Goal: Information Seeking & Learning: Learn about a topic

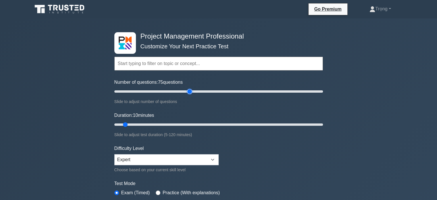
click at [189, 91] on input "Number of questions: 75 questions" at bounding box center [218, 91] width 209 height 7
click at [185, 90] on input "Number of questions: 70 questions" at bounding box center [218, 91] width 209 height 7
click at [181, 90] on input "Number of questions: 65 questions" at bounding box center [218, 91] width 209 height 7
type input "60"
click at [176, 90] on input "Number of questions: 60 questions" at bounding box center [218, 91] width 209 height 7
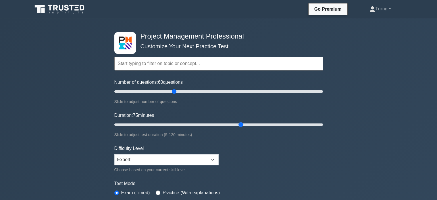
drag, startPoint x: 126, startPoint y: 124, endPoint x: 237, endPoint y: 130, distance: 110.4
type input "75"
click at [237, 128] on input "Duration: 75 minutes" at bounding box center [218, 124] width 209 height 7
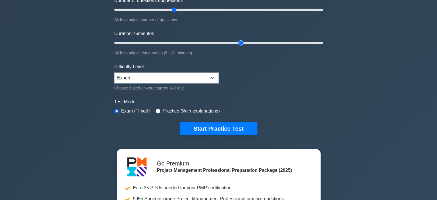
scroll to position [90, 0]
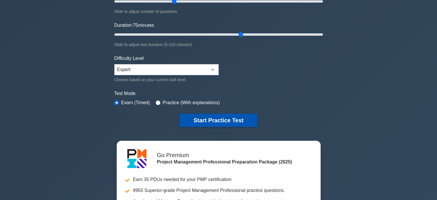
click at [233, 118] on button "Start Practice Test" at bounding box center [218, 119] width 78 height 13
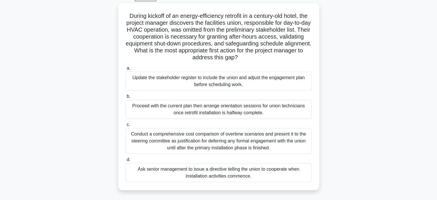
scroll to position [31, 0]
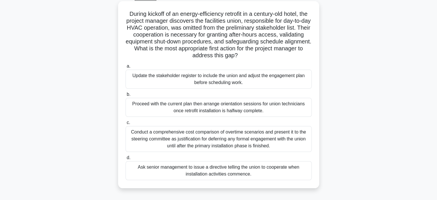
click at [249, 80] on div "Update the stakeholder register to include the union and adjust the engagement …" at bounding box center [219, 79] width 186 height 19
click at [126, 68] on input "a. Update the stakeholder register to include the union and adjust the engageme…" at bounding box center [126, 66] width 0 height 4
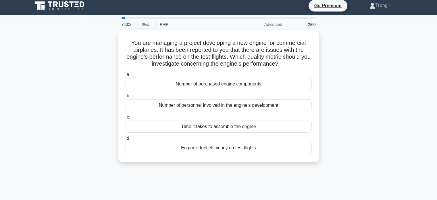
scroll to position [0, 0]
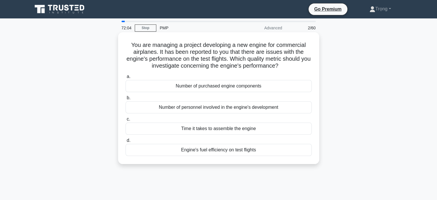
click at [263, 88] on div "Number of purchased engine components" at bounding box center [219, 86] width 186 height 12
click at [126, 78] on input "a. Number of purchased engine components" at bounding box center [126, 77] width 0 height 4
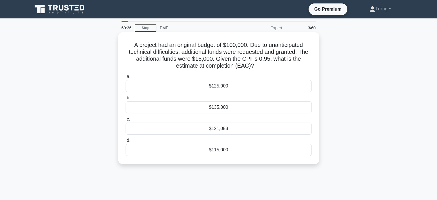
click at [236, 86] on div "$125,000" at bounding box center [219, 86] width 186 height 12
click at [126, 78] on input "a. $125,000" at bounding box center [126, 77] width 0 height 4
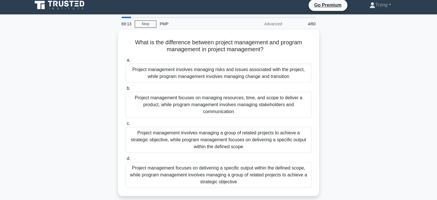
scroll to position [12, 0]
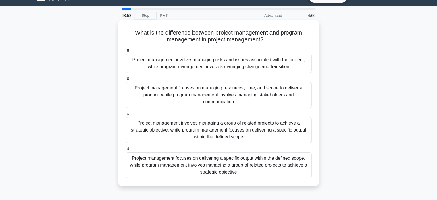
click at [267, 165] on div "Project management focuses on delivering a specific output within the defined s…" at bounding box center [219, 165] width 186 height 26
click at [126, 150] on input "d. Project management focuses on delivering a specific output within the define…" at bounding box center [126, 149] width 0 height 4
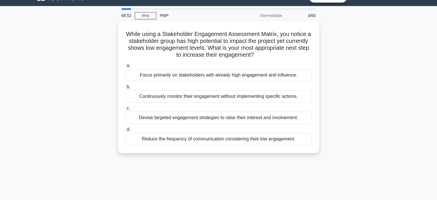
scroll to position [0, 0]
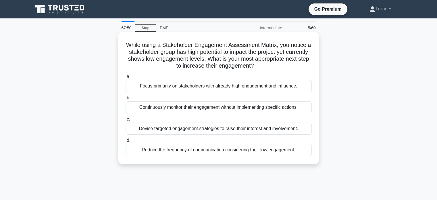
click at [288, 130] on div "Devise targeted engagement strategies to raise their interest and involvement." at bounding box center [219, 128] width 186 height 12
click at [126, 121] on input "c. Devise targeted engagement strategies to raise their interest and involvemen…" at bounding box center [126, 119] width 0 height 4
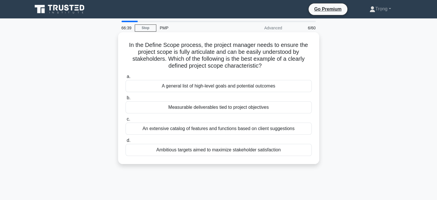
click at [287, 107] on div "Measurable deliverables tied to project objectives" at bounding box center [219, 107] width 186 height 12
click at [126, 100] on input "b. Measurable deliverables tied to project objectives" at bounding box center [126, 98] width 0 height 4
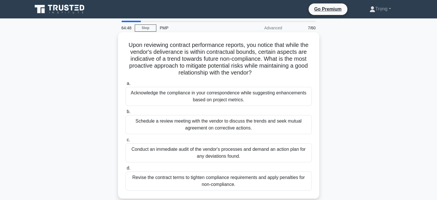
click at [251, 126] on div "Schedule a review meeting with the vendor to discuss the trends and seek mutual…" at bounding box center [219, 124] width 186 height 19
click at [126, 113] on input "b. Schedule a review meeting with the vendor to discuss the trends and seek mut…" at bounding box center [126, 112] width 0 height 4
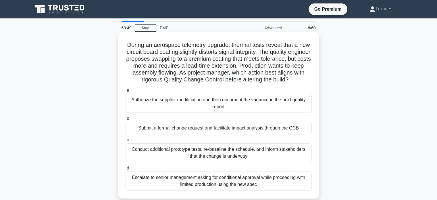
click at [289, 134] on div "Submit a formal change request and facilitate impact analysis through the CCB" at bounding box center [219, 128] width 186 height 12
click at [126, 120] on input "b. Submit a formal change request and facilitate impact analysis through the CCB" at bounding box center [126, 119] width 0 height 4
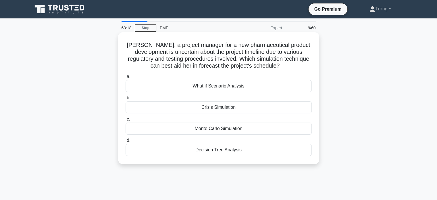
click at [242, 87] on div "What if Scenario Analysis" at bounding box center [219, 86] width 186 height 12
click at [126, 78] on input "a. What if Scenario Analysis" at bounding box center [126, 77] width 0 height 4
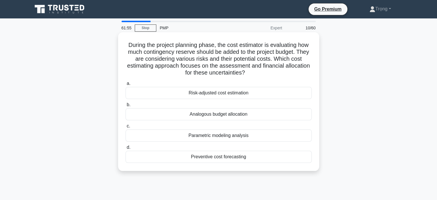
click at [252, 93] on div "Risk-adjusted cost estimation" at bounding box center [219, 93] width 186 height 12
click at [126, 85] on input "a. Risk-adjusted cost estimation" at bounding box center [126, 84] width 0 height 4
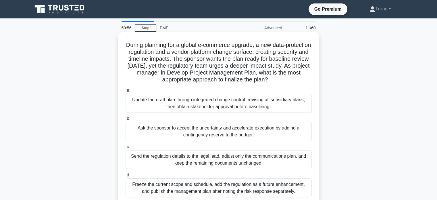
click at [294, 105] on div "Update the draft plan through integrated change control, revising all subsidiar…" at bounding box center [219, 103] width 186 height 19
click at [126, 92] on input "a. Update the draft plan through integrated change control, revising all subsid…" at bounding box center [126, 90] width 0 height 4
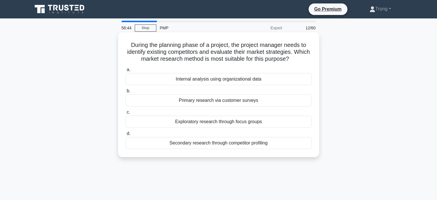
click at [263, 104] on div "Primary research via customer surveys" at bounding box center [219, 100] width 186 height 12
click at [126, 93] on input "b. Primary research via customer surveys" at bounding box center [126, 91] width 0 height 4
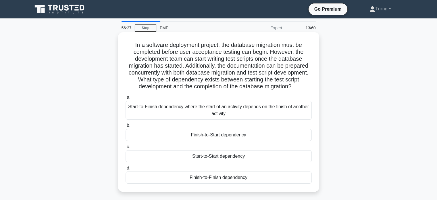
click at [246, 162] on div "Start-to-Start dependency" at bounding box center [219, 156] width 186 height 12
click at [126, 148] on input "c. Start-to-Start dependency" at bounding box center [126, 147] width 0 height 4
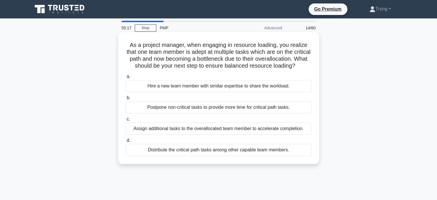
click at [262, 156] on div "Distribute the critical path tasks among other capable team members." at bounding box center [219, 150] width 186 height 12
click at [126, 142] on input "d. Distribute the critical path tasks among other capable team members." at bounding box center [126, 140] width 0 height 4
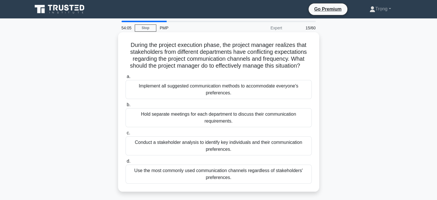
click at [287, 175] on div "Use the most commonly used communication channels regardless of stakeholders' p…" at bounding box center [219, 173] width 186 height 19
click at [126, 163] on input "d. Use the most commonly used communication channels regardless of stakeholders…" at bounding box center [126, 161] width 0 height 4
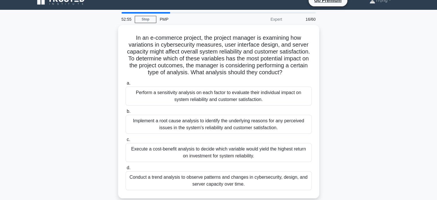
scroll to position [9, 0]
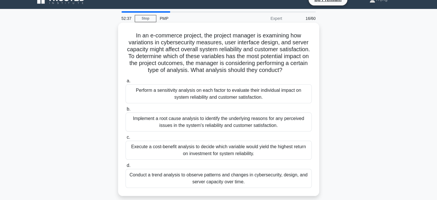
click at [285, 100] on div "Perform a sensitivity analysis on each factor to evaluate their individual impa…" at bounding box center [219, 93] width 186 height 19
click at [126, 83] on input "a. Perform a sensitivity analysis on each factor to evaluate their individual i…" at bounding box center [126, 81] width 0 height 4
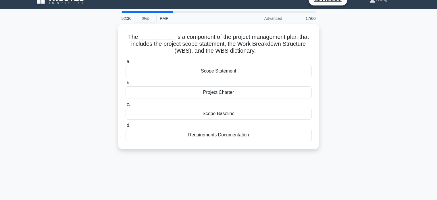
scroll to position [0, 0]
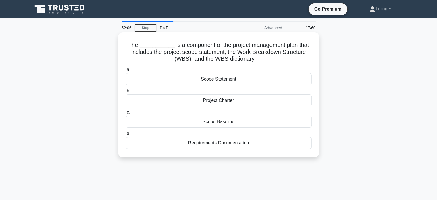
click at [238, 123] on div "Scope Baseline" at bounding box center [219, 121] width 186 height 12
click at [126, 114] on input "c. Scope Baseline" at bounding box center [126, 112] width 0 height 4
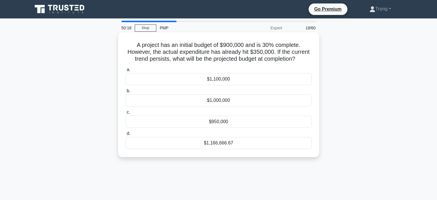
click at [229, 142] on div "$1,166,666.67" at bounding box center [219, 143] width 186 height 12
click at [126, 135] on input "d. $1,166,666.67" at bounding box center [126, 134] width 0 height 4
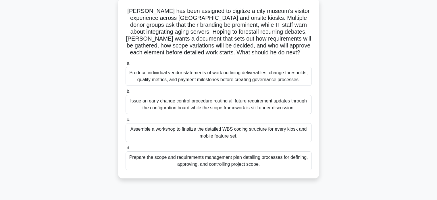
scroll to position [41, 0]
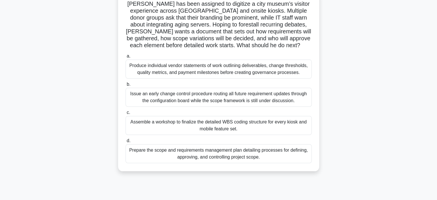
click at [278, 125] on div "Assemble a workshop to finalize the detailed WBS coding structure for every kio…" at bounding box center [219, 125] width 186 height 19
click at [126, 114] on input "c. Assemble a workshop to finalize the detailed WBS coding structure for every …" at bounding box center [126, 113] width 0 height 4
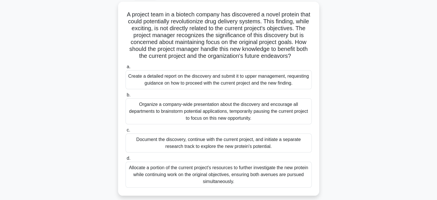
scroll to position [37, 0]
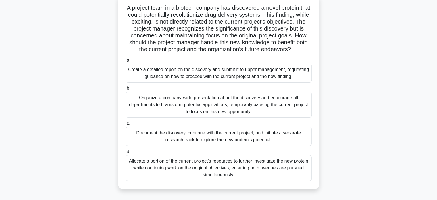
click at [275, 137] on div "Document the discovery, continue with the current project, and initiate a separ…" at bounding box center [219, 136] width 186 height 19
click at [126, 125] on input "c. Document the discovery, continue with the current project, and initiate a se…" at bounding box center [126, 123] width 0 height 4
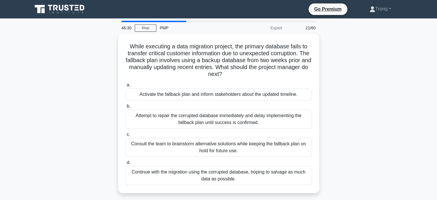
scroll to position [3, 0]
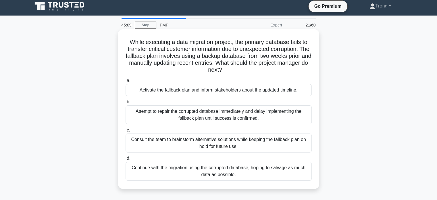
click at [291, 91] on div "Activate the fallback plan and inform stakeholders about the updated timeline." at bounding box center [219, 90] width 186 height 12
click at [126, 82] on input "a. Activate the fallback plan and inform stakeholders about the updated timelin…" at bounding box center [126, 81] width 0 height 4
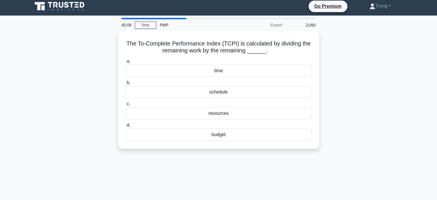
scroll to position [0, 0]
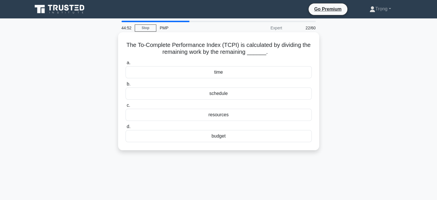
click at [233, 138] on div "budget" at bounding box center [219, 136] width 186 height 12
click at [126, 128] on input "d. budget" at bounding box center [126, 127] width 0 height 4
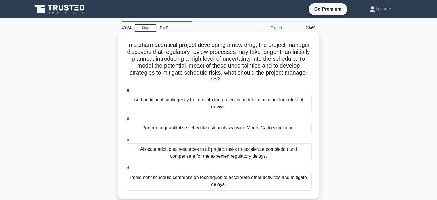
click at [272, 129] on div "Perform a quantitative schedule risk analysis using Monte Carlo simulation." at bounding box center [219, 128] width 186 height 12
click at [126, 120] on input "b. Perform a quantitative schedule risk analysis using Monte Carlo simulation." at bounding box center [126, 119] width 0 height 4
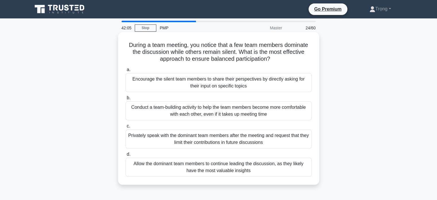
click at [272, 111] on div "Conduct a team-building activity to help the team members become more comfortab…" at bounding box center [219, 110] width 186 height 19
click at [126, 100] on input "b. Conduct a team-building activity to help the team members become more comfor…" at bounding box center [126, 98] width 0 height 4
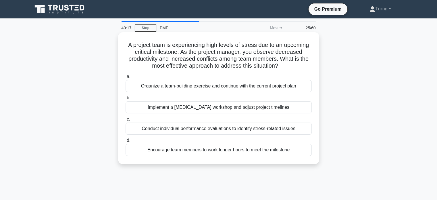
click at [270, 128] on div "Conduct individual performance evaluations to identify stress-related issues" at bounding box center [219, 128] width 186 height 12
click at [126, 121] on input "c. Conduct individual performance evaluations to identify stress-related issues" at bounding box center [126, 119] width 0 height 4
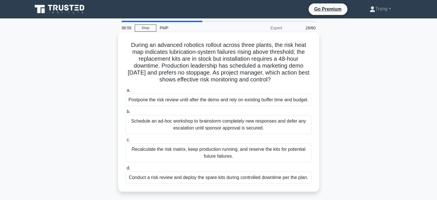
click at [280, 183] on div "Conduct a risk review and deploy the spare kits during controlled downtime per …" at bounding box center [219, 177] width 186 height 12
click at [126, 170] on input "d. Conduct a risk review and deploy the spare kits during controlled downtime p…" at bounding box center [126, 168] width 0 height 4
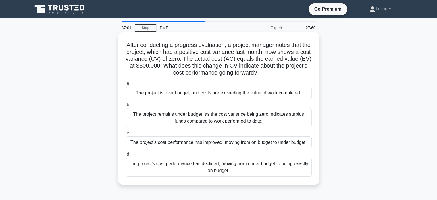
click at [302, 142] on div "The project's cost performance has improved, moving from on budget to under bud…" at bounding box center [219, 142] width 186 height 12
click at [126, 135] on input "c. The project's cost performance has improved, moving from on budget to under …" at bounding box center [126, 133] width 0 height 4
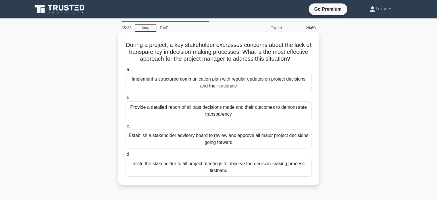
click at [258, 83] on div "Implement a structured communication plan with regular updates on project decis…" at bounding box center [219, 82] width 186 height 19
click at [126, 72] on input "a. Implement a structured communication plan with regular updates on project de…" at bounding box center [126, 70] width 0 height 4
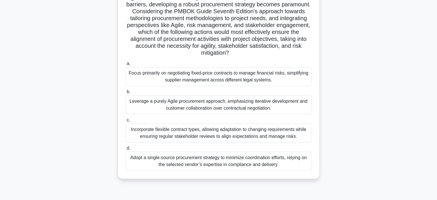
scroll to position [91, 0]
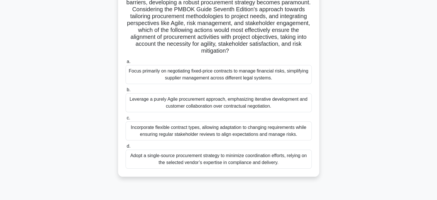
click at [291, 129] on div "Incorporate flexible contract types, allowing adaptation to changing requiremen…" at bounding box center [219, 130] width 186 height 19
click at [126, 120] on input "c. Incorporate flexible contract types, allowing adaptation to changing require…" at bounding box center [126, 118] width 0 height 4
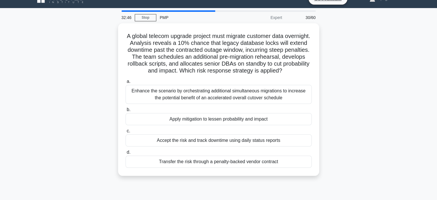
scroll to position [12, 0]
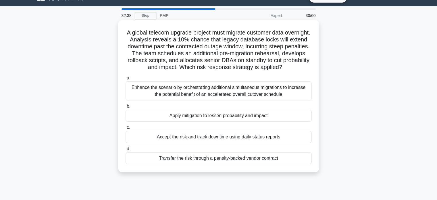
click at [258, 117] on div "Apply mitigation to lessen probability and impact" at bounding box center [219, 115] width 186 height 12
click at [126, 108] on input "b. Apply mitigation to lessen probability and impact" at bounding box center [126, 106] width 0 height 4
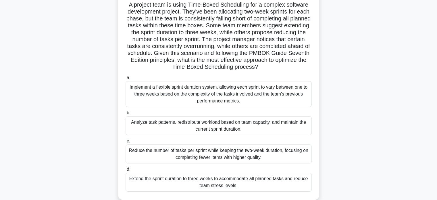
scroll to position [50, 0]
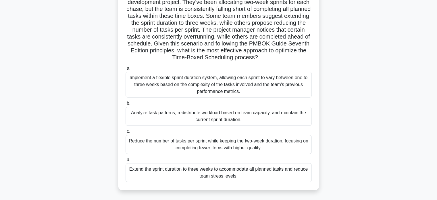
click at [277, 147] on div "Reduce the number of tasks per sprint while keeping the two-week duration, focu…" at bounding box center [219, 144] width 186 height 19
click at [126, 133] on input "c. Reduce the number of tasks per sprint while keeping the two-week duration, f…" at bounding box center [126, 132] width 0 height 4
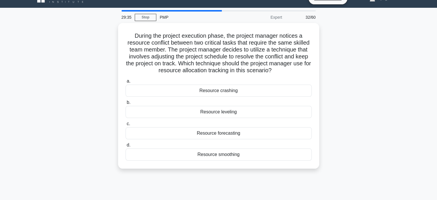
scroll to position [0, 0]
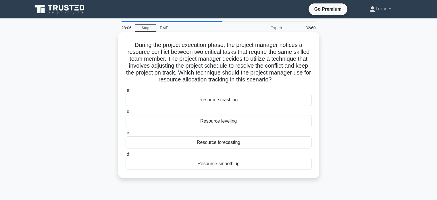
click at [233, 123] on div "Resource leveling" at bounding box center [219, 121] width 186 height 12
click at [126, 113] on input "b. Resource leveling" at bounding box center [126, 112] width 0 height 4
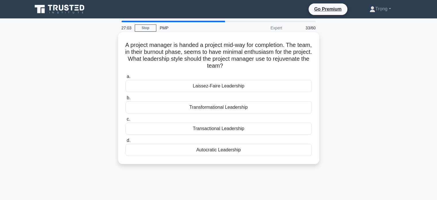
click at [247, 130] on div "Transactional Leadership" at bounding box center [219, 128] width 186 height 12
click at [126, 121] on input "c. Transactional Leadership" at bounding box center [126, 119] width 0 height 4
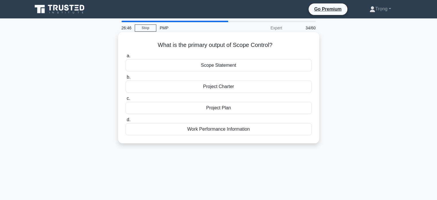
click at [246, 130] on div "Work Performance Information" at bounding box center [219, 129] width 186 height 12
click at [126, 121] on input "d. Work Performance Information" at bounding box center [126, 120] width 0 height 4
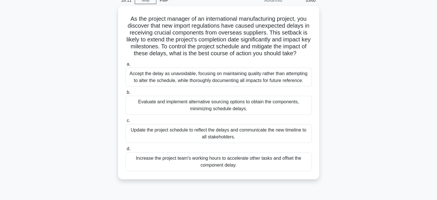
scroll to position [28, 0]
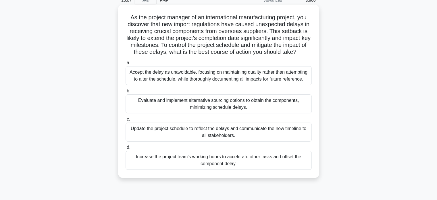
click at [270, 103] on div "Evaluate and implement alternative sourcing options to obtain the components, m…" at bounding box center [219, 103] width 186 height 19
click at [126, 93] on input "b. Evaluate and implement alternative sourcing options to obtain the components…" at bounding box center [126, 91] width 0 height 4
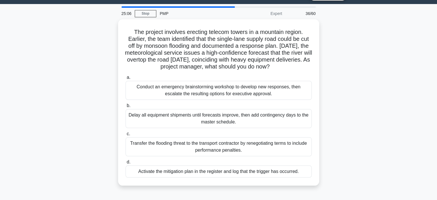
scroll to position [13, 0]
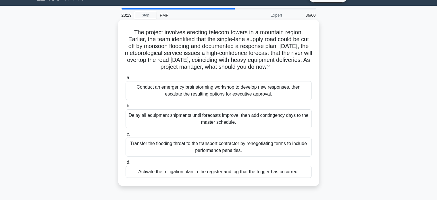
click at [263, 173] on div "Activate the mitigation plan in the register and log that the trigger has occur…" at bounding box center [219, 171] width 186 height 12
click at [126, 164] on input "d. Activate the mitigation plan in the register and log that the trigger has oc…" at bounding box center [126, 162] width 0 height 4
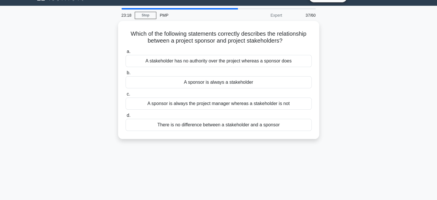
scroll to position [0, 0]
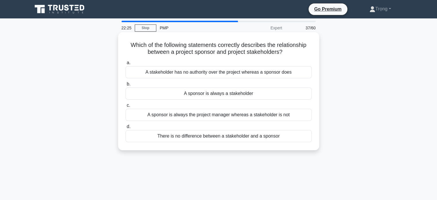
click at [246, 95] on div "A sponsor is always a stakeholder" at bounding box center [219, 93] width 186 height 12
click at [126, 86] on input "b. A sponsor is always a stakeholder" at bounding box center [126, 84] width 0 height 4
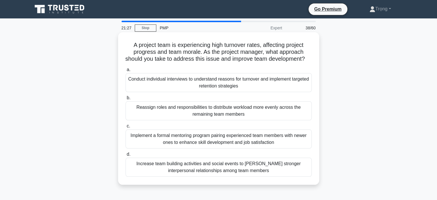
click at [254, 91] on div "Conduct individual interviews to understand reasons for turnover and implement …" at bounding box center [219, 82] width 186 height 19
click at [126, 72] on input "a. Conduct individual interviews to understand reasons for turnover and impleme…" at bounding box center [126, 70] width 0 height 4
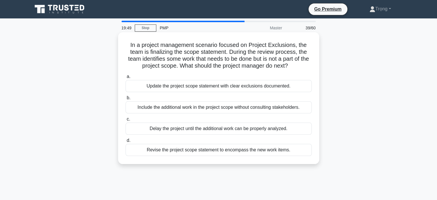
click at [285, 87] on div "Update the project scope statement with clear exclusions documented." at bounding box center [219, 86] width 186 height 12
click at [126, 78] on input "a. Update the project scope statement with clear exclusions documented." at bounding box center [126, 77] width 0 height 4
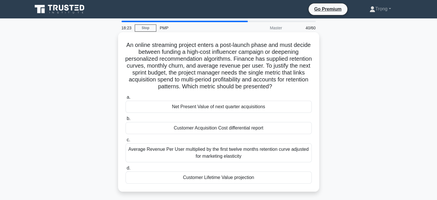
click at [242, 179] on div "Customer Lifetime Value projection" at bounding box center [219, 177] width 186 height 12
click at [126, 170] on input "d. Customer Lifetime Value projection" at bounding box center [126, 168] width 0 height 4
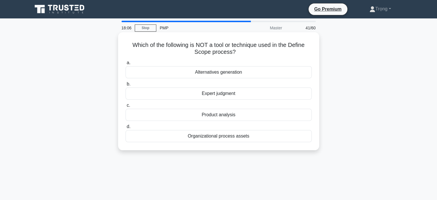
click at [247, 73] on div "Alternatives generation" at bounding box center [219, 72] width 186 height 12
click at [126, 65] on input "a. Alternatives generation" at bounding box center [126, 63] width 0 height 4
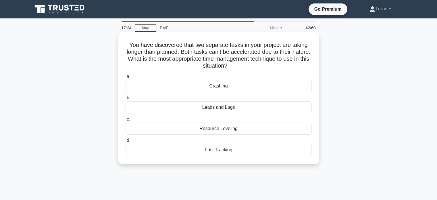
click at [238, 109] on div "Leads and Lags" at bounding box center [219, 107] width 186 height 12
click at [126, 100] on input "b. Leads and Lags" at bounding box center [126, 98] width 0 height 4
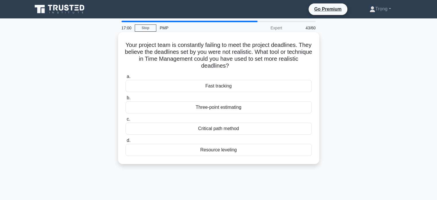
click at [245, 109] on div "Three-point estimating" at bounding box center [219, 107] width 186 height 12
click at [126, 100] on input "b. Three-point estimating" at bounding box center [126, 98] width 0 height 4
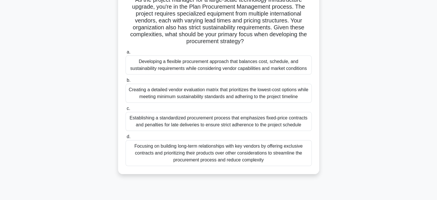
scroll to position [47, 0]
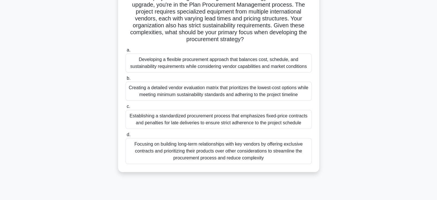
click at [275, 93] on div "Creating a detailed vendor evaluation matrix that prioritizes the lowest-cost o…" at bounding box center [219, 91] width 186 height 19
click at [126, 80] on input "b. Creating a detailed vendor evaluation matrix that prioritizes the lowest-cos…" at bounding box center [126, 78] width 0 height 4
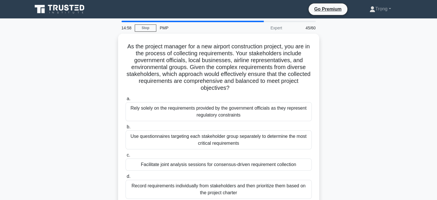
scroll to position [20, 0]
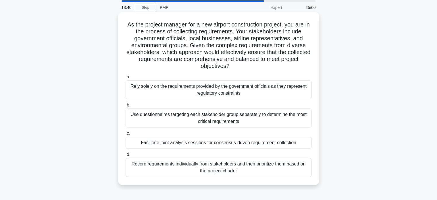
click at [288, 144] on div "Facilitate joint analysis sessions for consensus-driven requirement collection" at bounding box center [219, 142] width 186 height 12
click at [126, 135] on input "c. Facilitate joint analysis sessions for consensus-driven requirement collecti…" at bounding box center [126, 133] width 0 height 4
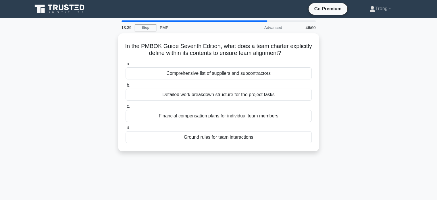
scroll to position [0, 0]
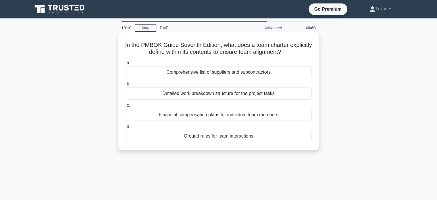
click at [253, 138] on div "Ground rules for team interactions" at bounding box center [219, 136] width 186 height 12
click at [126, 128] on input "d. Ground rules for team interactions" at bounding box center [126, 127] width 0 height 4
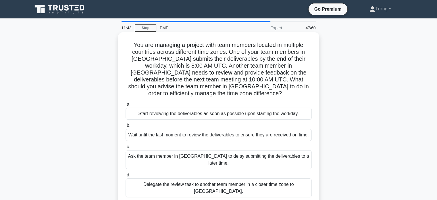
click at [271, 178] on div "Delegate the review task to another team member in a closer time zone to Austra…" at bounding box center [219, 187] width 186 height 19
click at [126, 173] on input "d. Delegate the review task to another team member in a closer time zone to Aus…" at bounding box center [126, 175] width 0 height 4
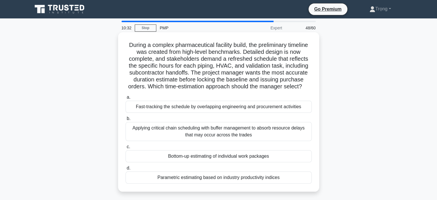
click at [268, 158] on div "Bottom-up estimating of individual work packages" at bounding box center [219, 156] width 186 height 12
click at [126, 148] on input "c. Bottom-up estimating of individual work packages" at bounding box center [126, 147] width 0 height 4
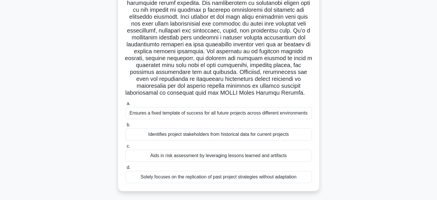
scroll to position [126, 0]
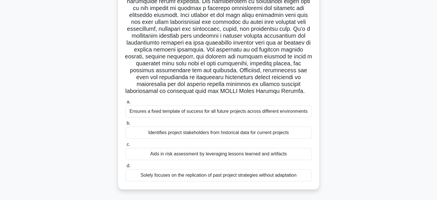
click at [216, 155] on div "Aids in risk assessment by leveraging lessons learned and artifacts" at bounding box center [219, 154] width 186 height 12
click at [126, 146] on input "c. Aids in risk assessment by leveraging lessons learned and artifacts" at bounding box center [126, 144] width 0 height 4
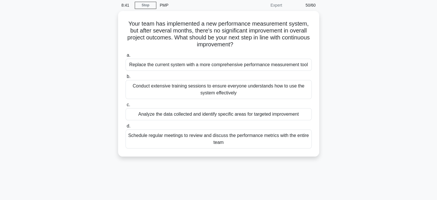
scroll to position [4, 0]
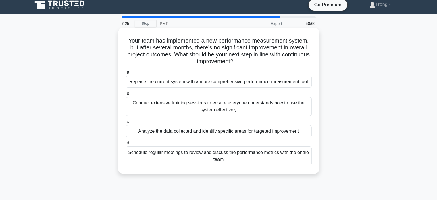
click at [285, 132] on div "Analyze the data collected and identify specific areas for targeted improvement" at bounding box center [219, 131] width 186 height 12
click at [126, 123] on input "c. Analyze the data collected and identify specific areas for targeted improvem…" at bounding box center [126, 122] width 0 height 4
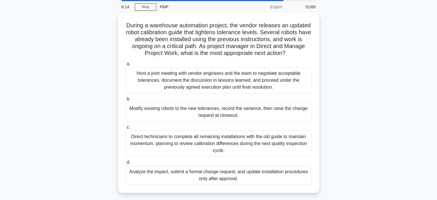
scroll to position [22, 0]
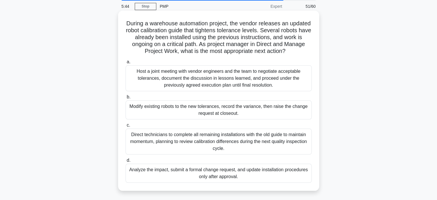
click at [258, 175] on div "Analyze the impact, submit a formal change request, and update installation pro…" at bounding box center [219, 172] width 186 height 19
click at [126, 162] on input "d. Analyze the impact, submit a formal change request, and update installation …" at bounding box center [126, 160] width 0 height 4
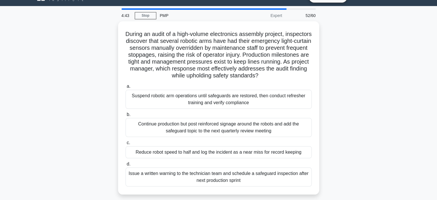
scroll to position [13, 0]
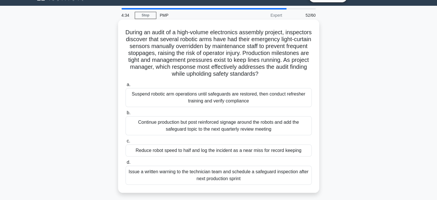
click at [264, 105] on div "Suspend robotic arm operations until safeguards are restored, then conduct refr…" at bounding box center [219, 97] width 186 height 19
click at [126, 86] on input "a. Suspend robotic arm operations until safeguards are restored, then conduct r…" at bounding box center [126, 85] width 0 height 4
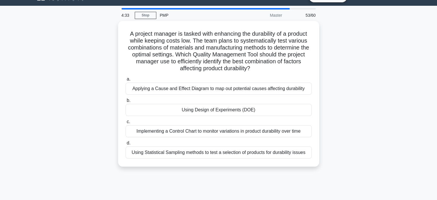
scroll to position [0, 0]
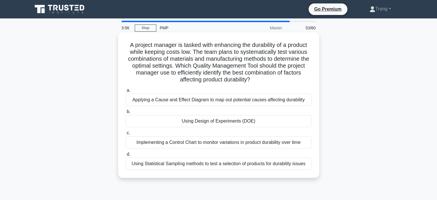
click at [255, 122] on div "Using Design of Experiments (DOE)" at bounding box center [219, 121] width 186 height 12
click at [126, 113] on input "b. Using Design of Experiments (DOE)" at bounding box center [126, 112] width 0 height 4
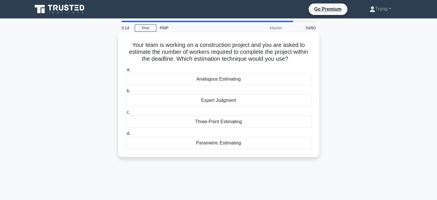
click at [240, 123] on div "Three-Point Estimating" at bounding box center [219, 121] width 186 height 12
click at [126, 114] on input "c. Three-Point Estimating" at bounding box center [126, 112] width 0 height 4
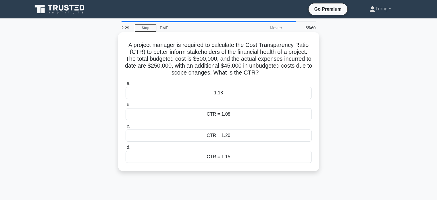
click at [241, 116] on div "CTR = 1.08" at bounding box center [219, 114] width 186 height 12
click at [126, 107] on input "b. CTR = 1.08" at bounding box center [126, 105] width 0 height 4
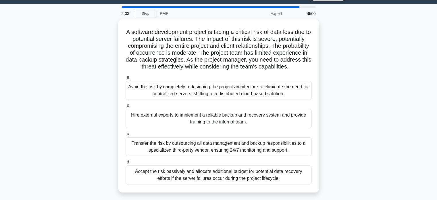
scroll to position [18, 0]
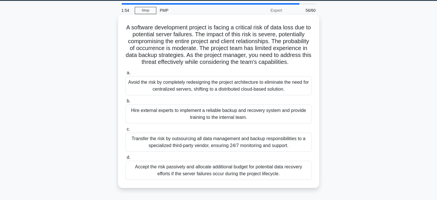
click at [273, 121] on div "Hire external experts to implement a reliable backup and recovery system and pr…" at bounding box center [219, 113] width 186 height 19
click at [126, 103] on input "b. Hire external experts to implement a reliable backup and recovery system and…" at bounding box center [126, 101] width 0 height 4
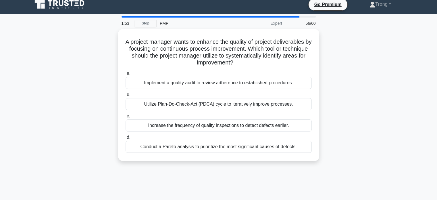
scroll to position [0, 0]
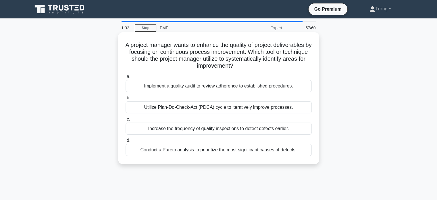
click at [287, 108] on div "Utilize Plan-Do-Check-Act (PDCA) cycle to iteratively improve processes." at bounding box center [219, 107] width 186 height 12
click at [126, 100] on input "b. Utilize Plan-Do-Check-Act (PDCA) cycle to iteratively improve processes." at bounding box center [126, 98] width 0 height 4
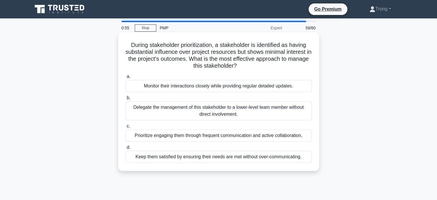
click at [274, 156] on div "Keep them satisfied by ensuring their needs are met without over-communicating." at bounding box center [219, 156] width 186 height 12
click at [126, 149] on input "d. Keep them satisfied by ensuring their needs are met without over-communicati…" at bounding box center [126, 147] width 0 height 4
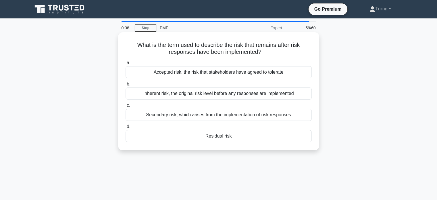
click at [251, 115] on div "Secondary risk, which arises from the implementation of risk responses" at bounding box center [219, 115] width 186 height 12
click at [126, 107] on input "c. Secondary risk, which arises from the implementation of risk responses" at bounding box center [126, 105] width 0 height 4
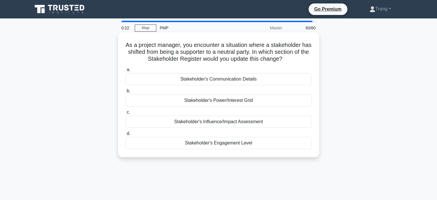
click at [256, 144] on div "Stakeholder's Engagement Level" at bounding box center [219, 143] width 186 height 12
click at [126, 135] on input "d. Stakeholder's Engagement Level" at bounding box center [126, 134] width 0 height 4
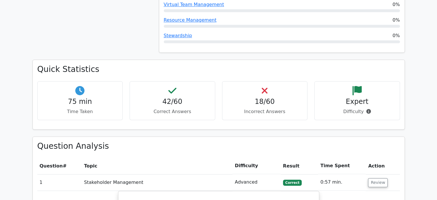
scroll to position [747, 0]
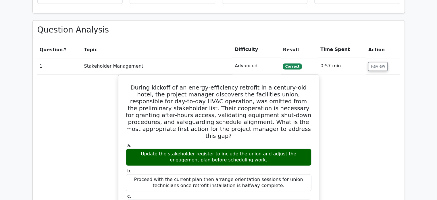
scroll to position [861, 0]
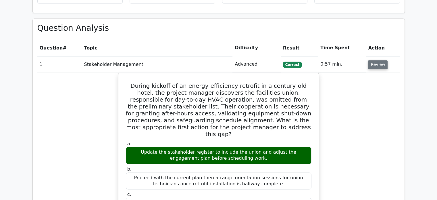
click at [379, 60] on button "Review" at bounding box center [378, 64] width 20 height 9
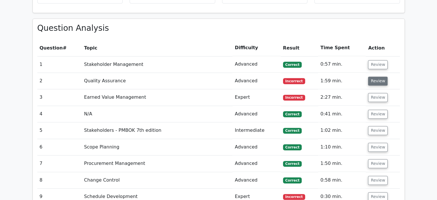
click at [377, 76] on button "Review" at bounding box center [378, 80] width 20 height 9
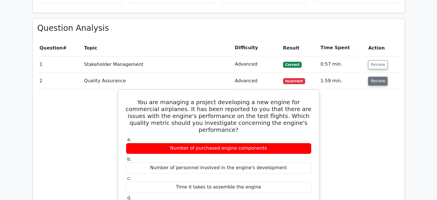
click at [377, 76] on button "Review" at bounding box center [378, 80] width 20 height 9
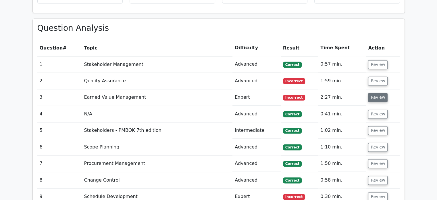
click at [376, 93] on button "Review" at bounding box center [378, 97] width 20 height 9
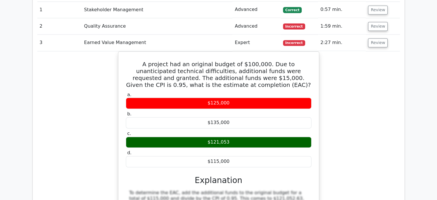
scroll to position [909, 0]
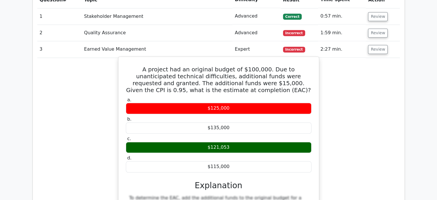
drag, startPoint x: 132, startPoint y: 39, endPoint x: 231, endPoint y: 137, distance: 139.7
click at [231, 137] on div "A project had an original budget of $100,000. Due to unanticipated technical di…" at bounding box center [219, 169] width 196 height 221
copy div "A project had an original budget of $100,000. Due to unanticipated technical di…"
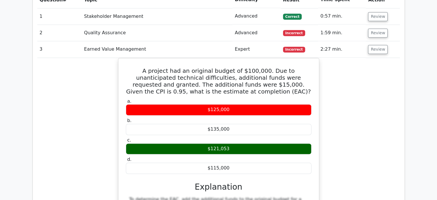
click at [350, 97] on div "A project had an original budget of $100,000. Due to unanticipated technical di…" at bounding box center [218, 174] width 362 height 233
click at [377, 45] on button "Review" at bounding box center [378, 49] width 20 height 9
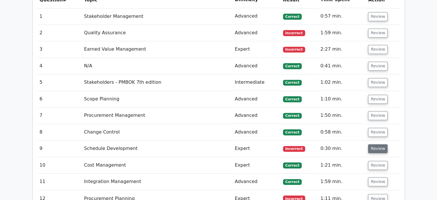
click at [379, 144] on button "Review" at bounding box center [378, 148] width 20 height 9
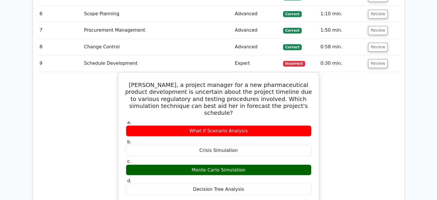
scroll to position [982, 0]
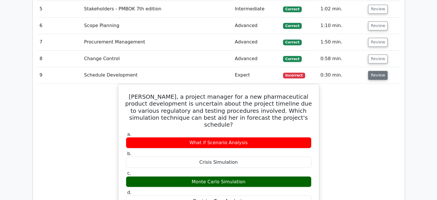
click at [378, 71] on button "Review" at bounding box center [378, 75] width 20 height 9
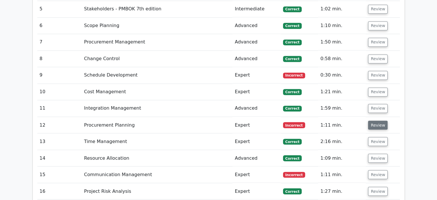
click at [378, 120] on button "Review" at bounding box center [378, 124] width 20 height 9
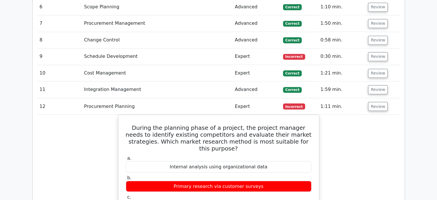
scroll to position [1055, 0]
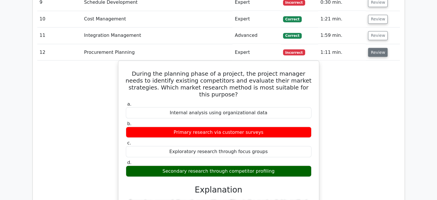
click at [377, 48] on button "Review" at bounding box center [378, 52] width 20 height 9
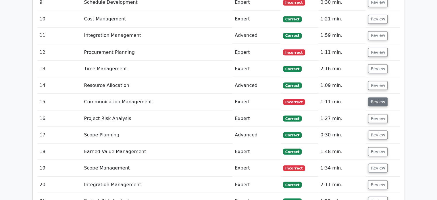
click at [377, 97] on button "Review" at bounding box center [378, 101] width 20 height 9
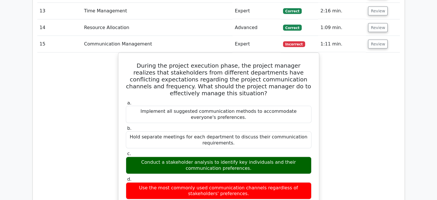
scroll to position [1112, 0]
click at [379, 40] on button "Review" at bounding box center [378, 44] width 20 height 9
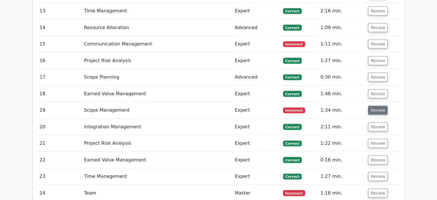
click at [373, 106] on button "Review" at bounding box center [378, 110] width 20 height 9
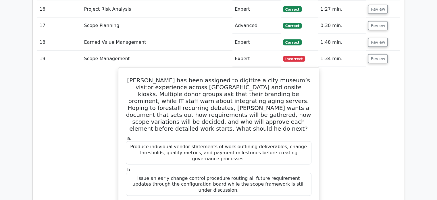
scroll to position [1162, 0]
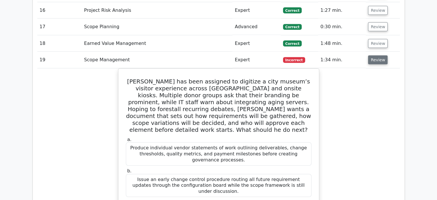
click at [378, 55] on button "Review" at bounding box center [378, 59] width 20 height 9
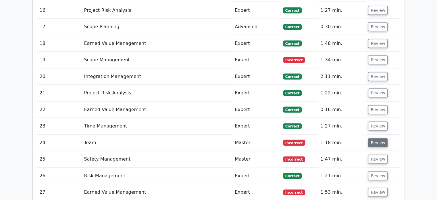
click at [372, 138] on button "Review" at bounding box center [378, 142] width 20 height 9
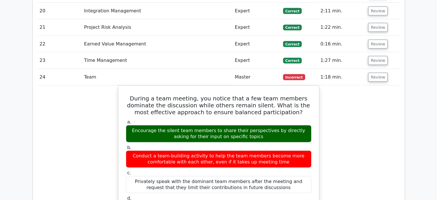
scroll to position [1242, 0]
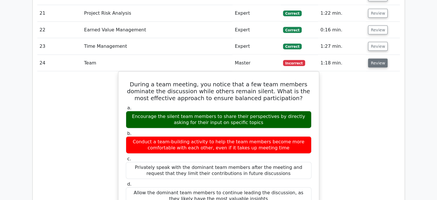
click at [380, 59] on button "Review" at bounding box center [378, 63] width 20 height 9
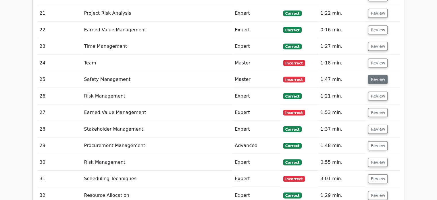
click at [379, 75] on button "Review" at bounding box center [378, 79] width 20 height 9
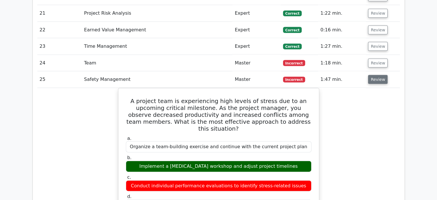
click at [379, 75] on button "Review" at bounding box center [378, 79] width 20 height 9
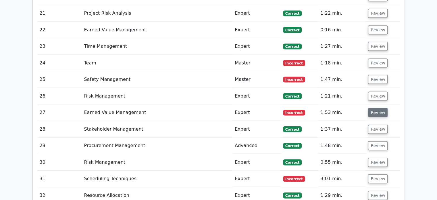
click at [374, 108] on button "Review" at bounding box center [378, 112] width 20 height 9
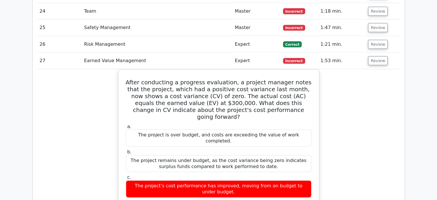
scroll to position [1299, 0]
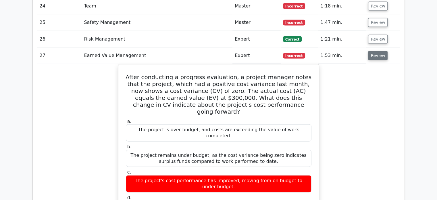
click at [377, 51] on button "Review" at bounding box center [378, 55] width 20 height 9
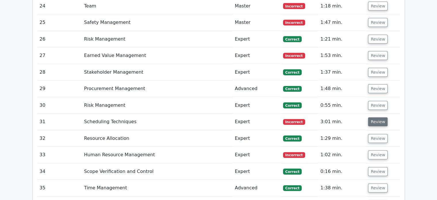
click at [372, 117] on button "Review" at bounding box center [378, 121] width 20 height 9
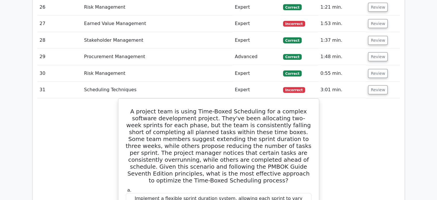
scroll to position [1319, 0]
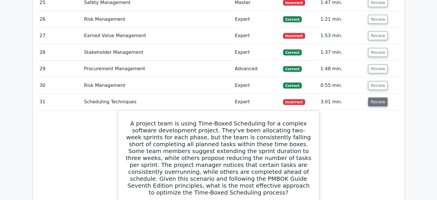
click at [372, 97] on button "Review" at bounding box center [378, 101] width 20 height 9
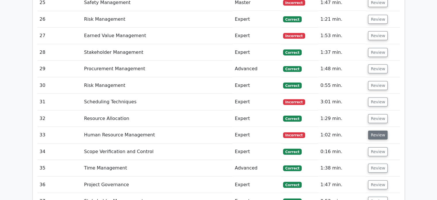
click at [371, 130] on button "Review" at bounding box center [378, 134] width 20 height 9
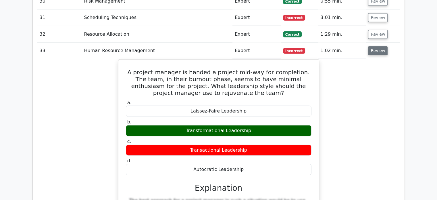
scroll to position [1402, 0]
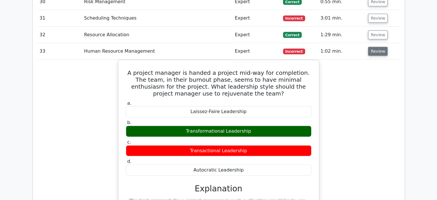
click at [380, 47] on button "Review" at bounding box center [378, 51] width 20 height 9
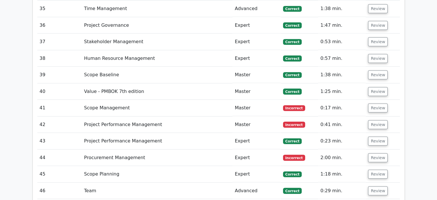
scroll to position [1482, 0]
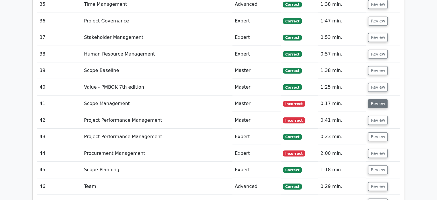
click at [377, 99] on button "Review" at bounding box center [378, 103] width 20 height 9
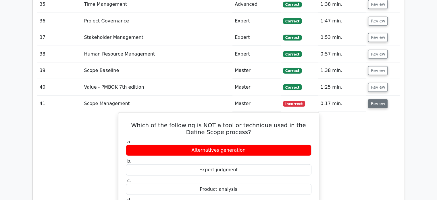
click at [377, 99] on button "Review" at bounding box center [378, 103] width 20 height 9
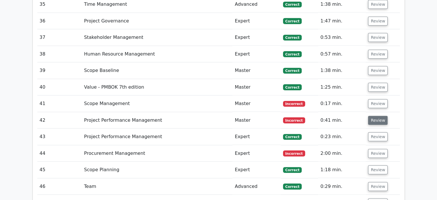
click at [374, 116] on button "Review" at bounding box center [378, 120] width 20 height 9
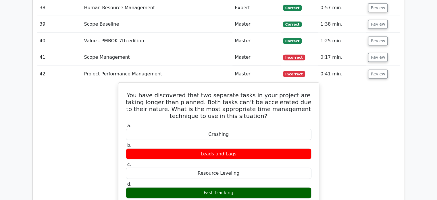
scroll to position [1529, 0]
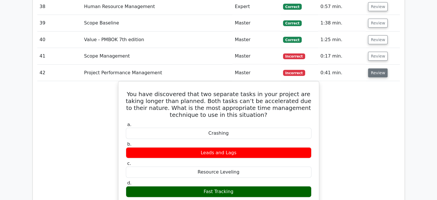
click at [377, 68] on button "Review" at bounding box center [378, 72] width 20 height 9
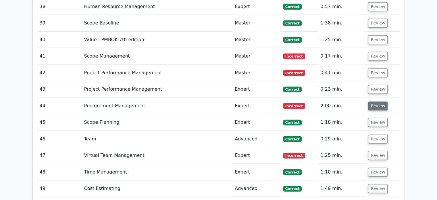
click at [376, 101] on button "Review" at bounding box center [378, 105] width 20 height 9
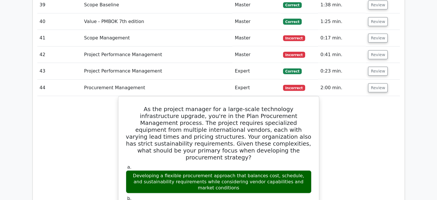
scroll to position [1555, 0]
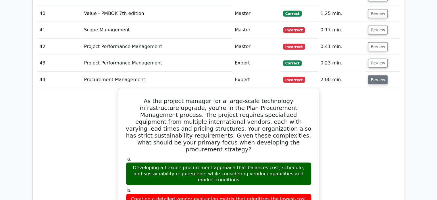
click at [376, 75] on button "Review" at bounding box center [378, 79] width 20 height 9
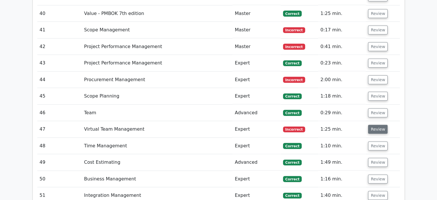
click at [372, 125] on button "Review" at bounding box center [378, 129] width 20 height 9
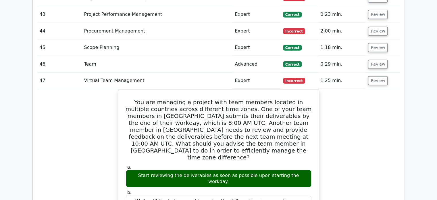
scroll to position [1611, 0]
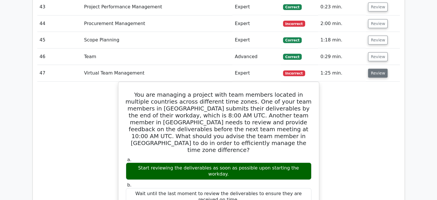
click at [378, 69] on button "Review" at bounding box center [378, 73] width 20 height 9
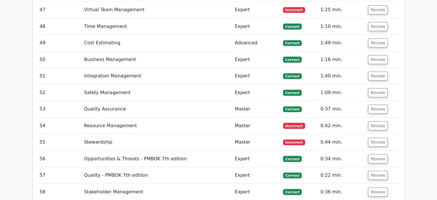
scroll to position [1686, 0]
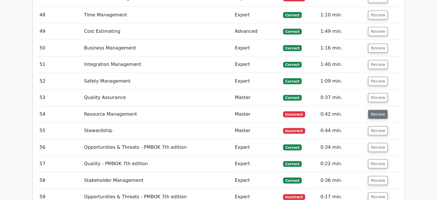
click at [375, 110] on button "Review" at bounding box center [378, 114] width 20 height 9
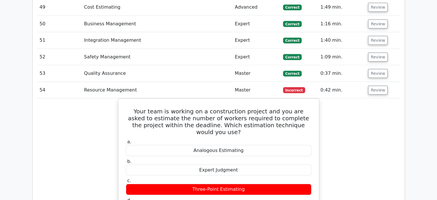
scroll to position [1717, 0]
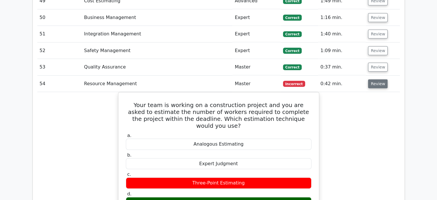
click at [378, 79] on button "Review" at bounding box center [378, 83] width 20 height 9
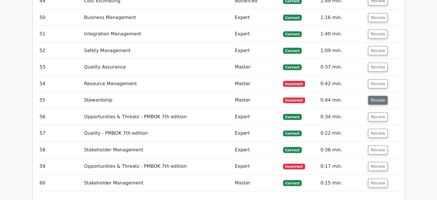
click at [377, 96] on button "Review" at bounding box center [378, 100] width 20 height 9
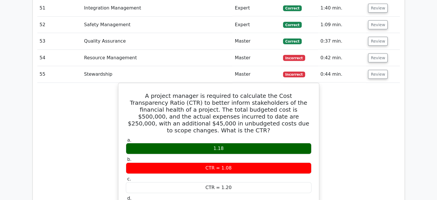
scroll to position [1744, 0]
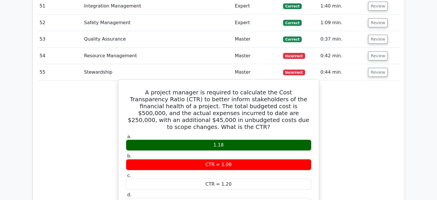
drag, startPoint x: 127, startPoint y: 58, endPoint x: 231, endPoint y: 164, distance: 148.2
click at [231, 164] on div "A project manager is required to calculate the Cost Transparency Ratio (CTR) to…" at bounding box center [219, 199] width 196 height 234
copy div "A project manager is required to calculate the Cost Transparency Ratio (CTR) to…"
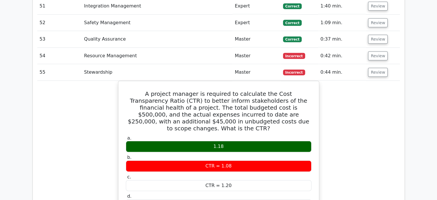
click at [334, 123] on div "A project manager is required to calculate the Cost Transparency Ratio (CTR) to…" at bounding box center [218, 204] width 362 height 246
click at [377, 68] on button "Review" at bounding box center [378, 72] width 20 height 9
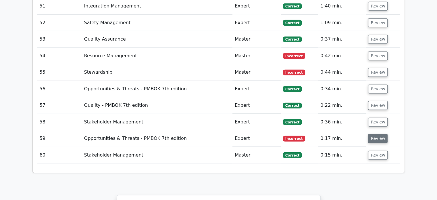
click at [376, 134] on button "Review" at bounding box center [378, 138] width 20 height 9
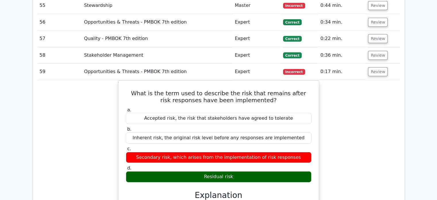
scroll to position [1821, 0]
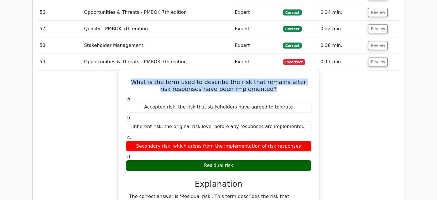
drag, startPoint x: 272, startPoint y: 57, endPoint x: 136, endPoint y: 48, distance: 136.7
click at [136, 78] on h5 "What is the term used to describe the risk that remains after risk responses ha…" at bounding box center [218, 85] width 187 height 14
copy h5 "What is the term used to describe the risk that remains after risk responses ha…"
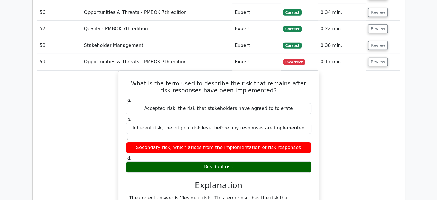
click at [372, 120] on div "What is the term used to describe the risk that remains after risk responses ha…" at bounding box center [218, 195] width 362 height 250
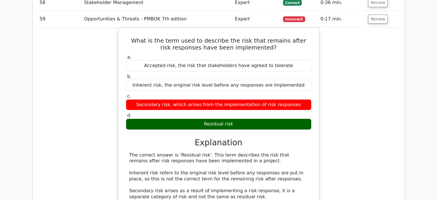
scroll to position [1869, 0]
